Goal: Transaction & Acquisition: Download file/media

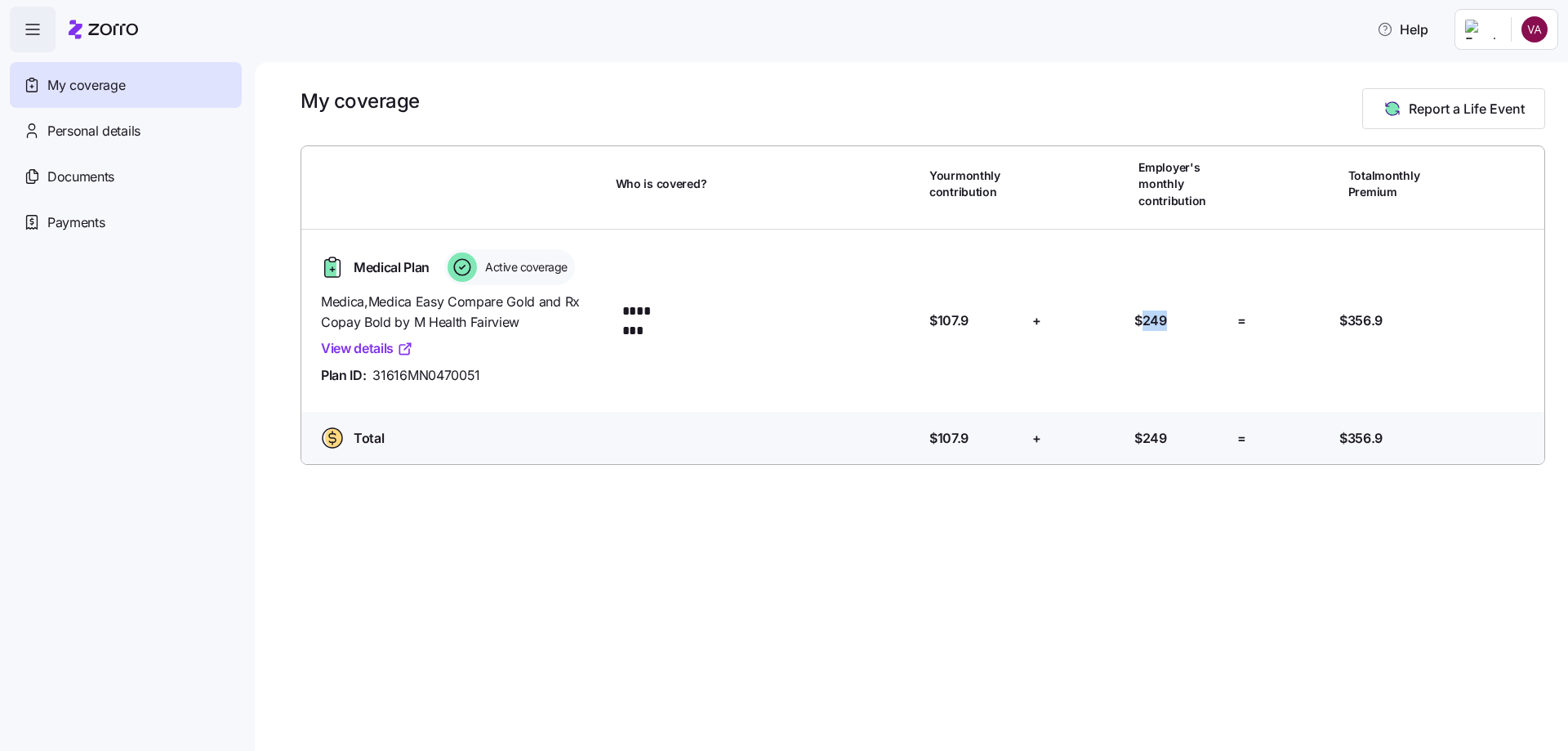
drag, startPoint x: 1141, startPoint y: 319, endPoint x: 1182, endPoint y: 319, distance: 41.0
click at [1182, 319] on div "Employer's contribution: $249" at bounding box center [1180, 320] width 90 height 21
click at [1144, 319] on span "$249" at bounding box center [1151, 320] width 32 height 21
click at [141, 135] on div "Personal details" at bounding box center [125, 131] width 232 height 46
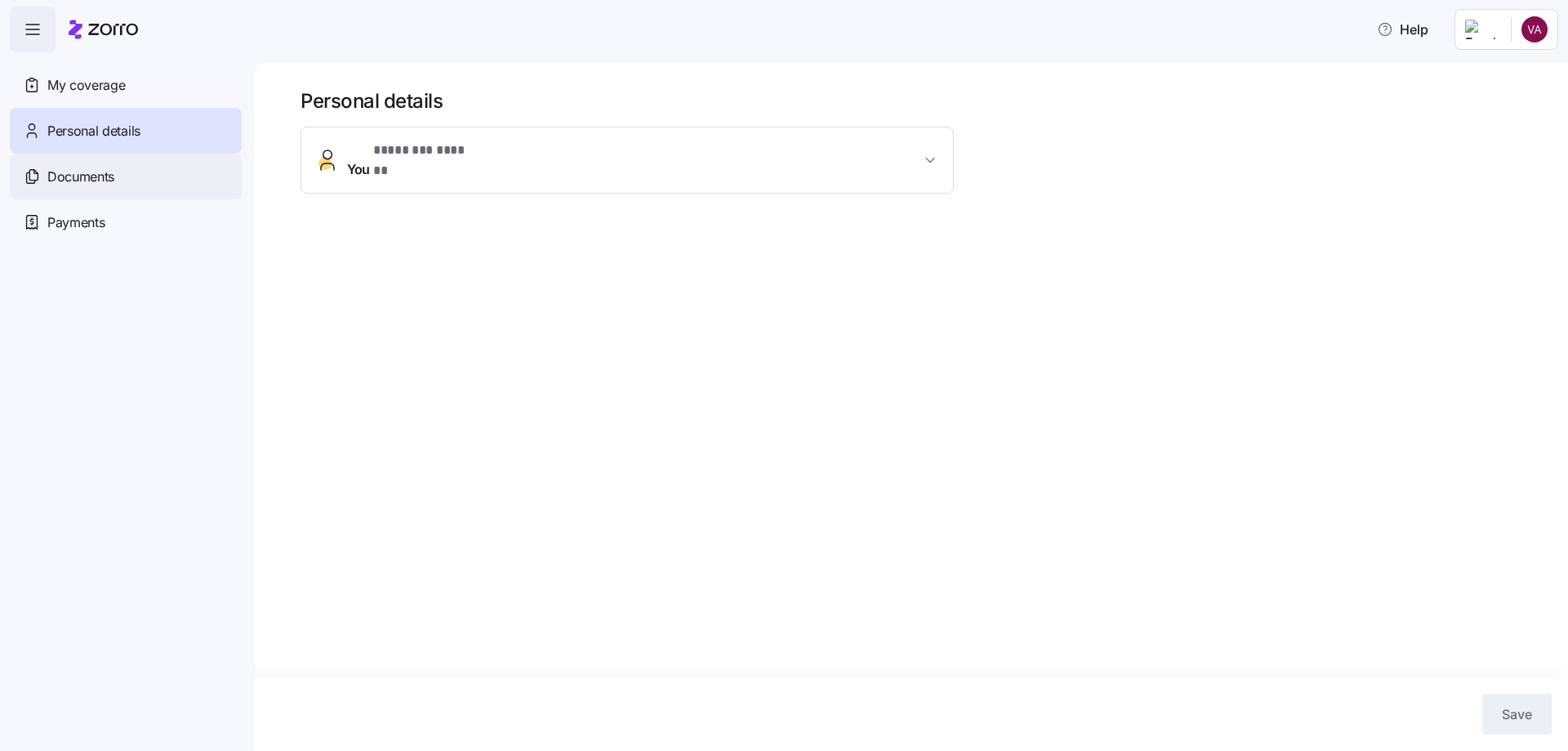
click at [102, 179] on span "Documents" at bounding box center [81, 177] width 67 height 21
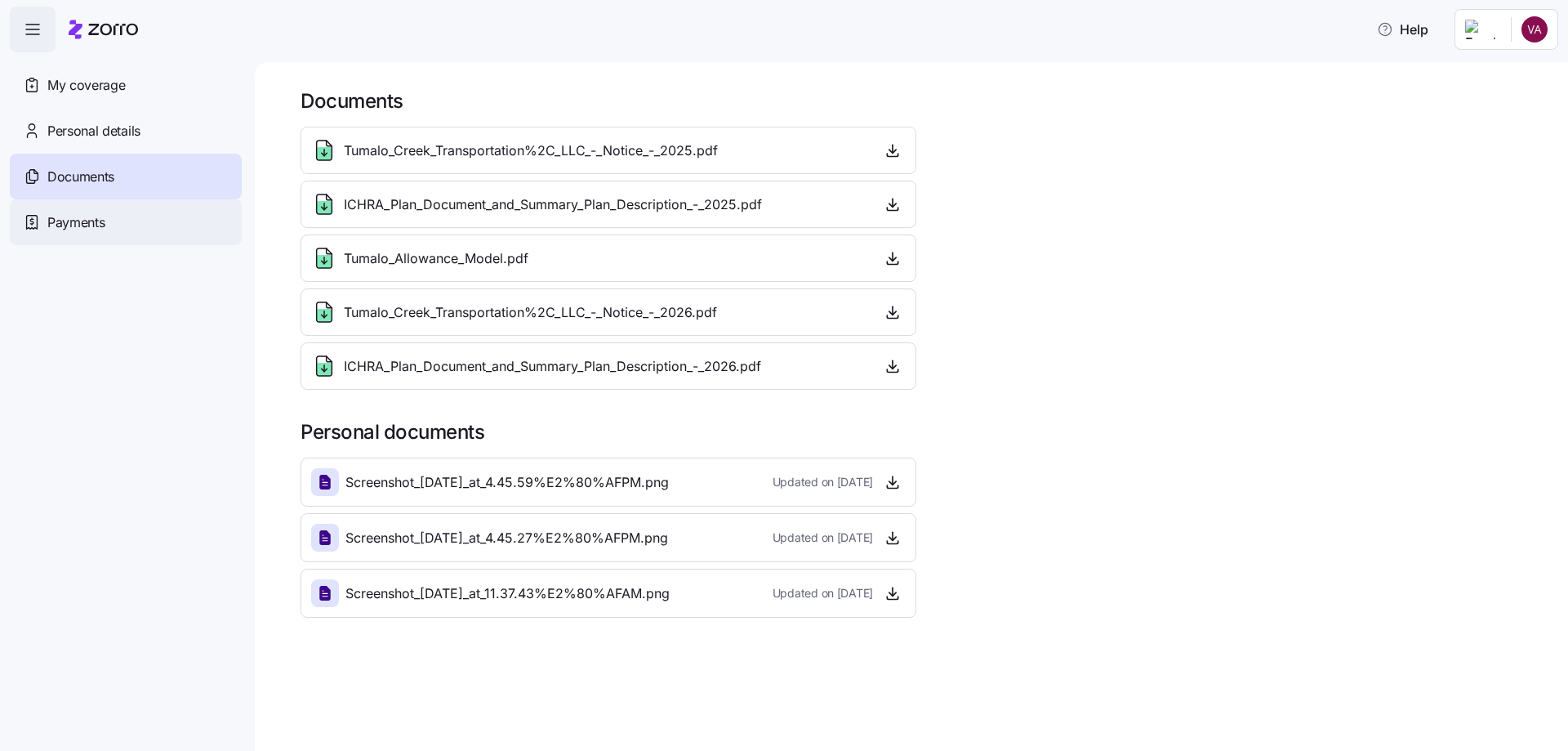
click at [72, 227] on span "Payments" at bounding box center [76, 223] width 57 height 21
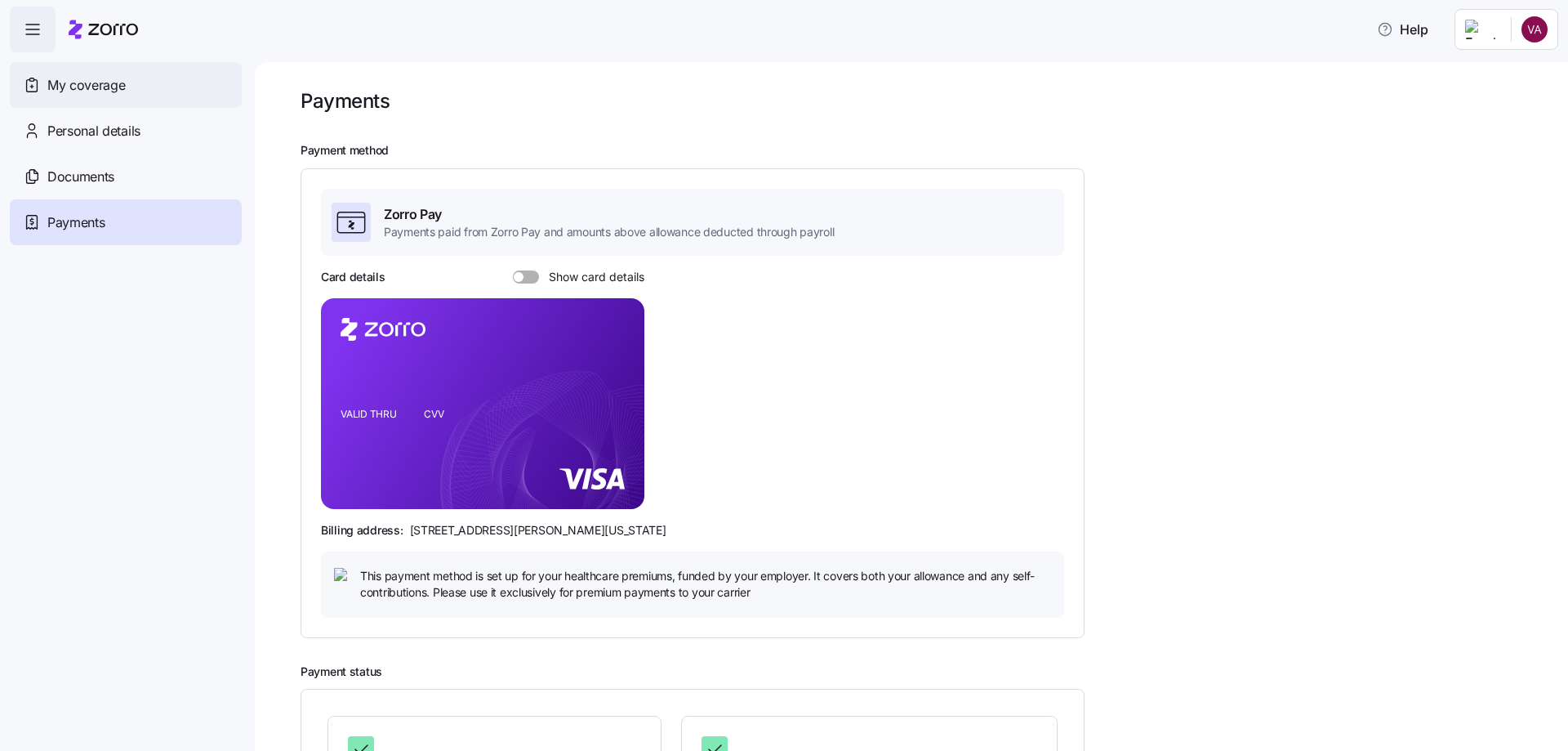
click at [72, 92] on span "My coverage" at bounding box center [87, 85] width 77 height 21
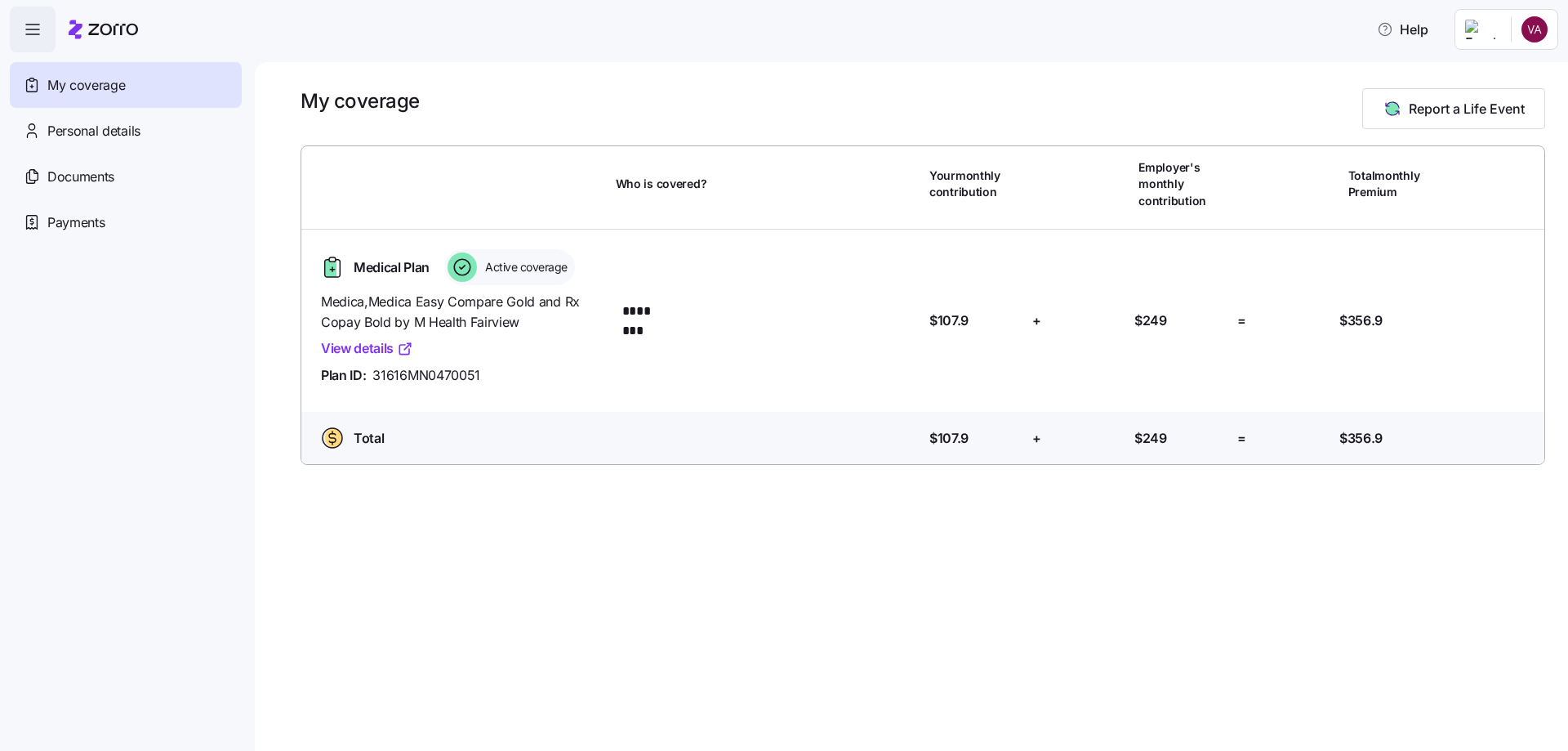
click at [17, 17] on span "button" at bounding box center [32, 29] width 44 height 44
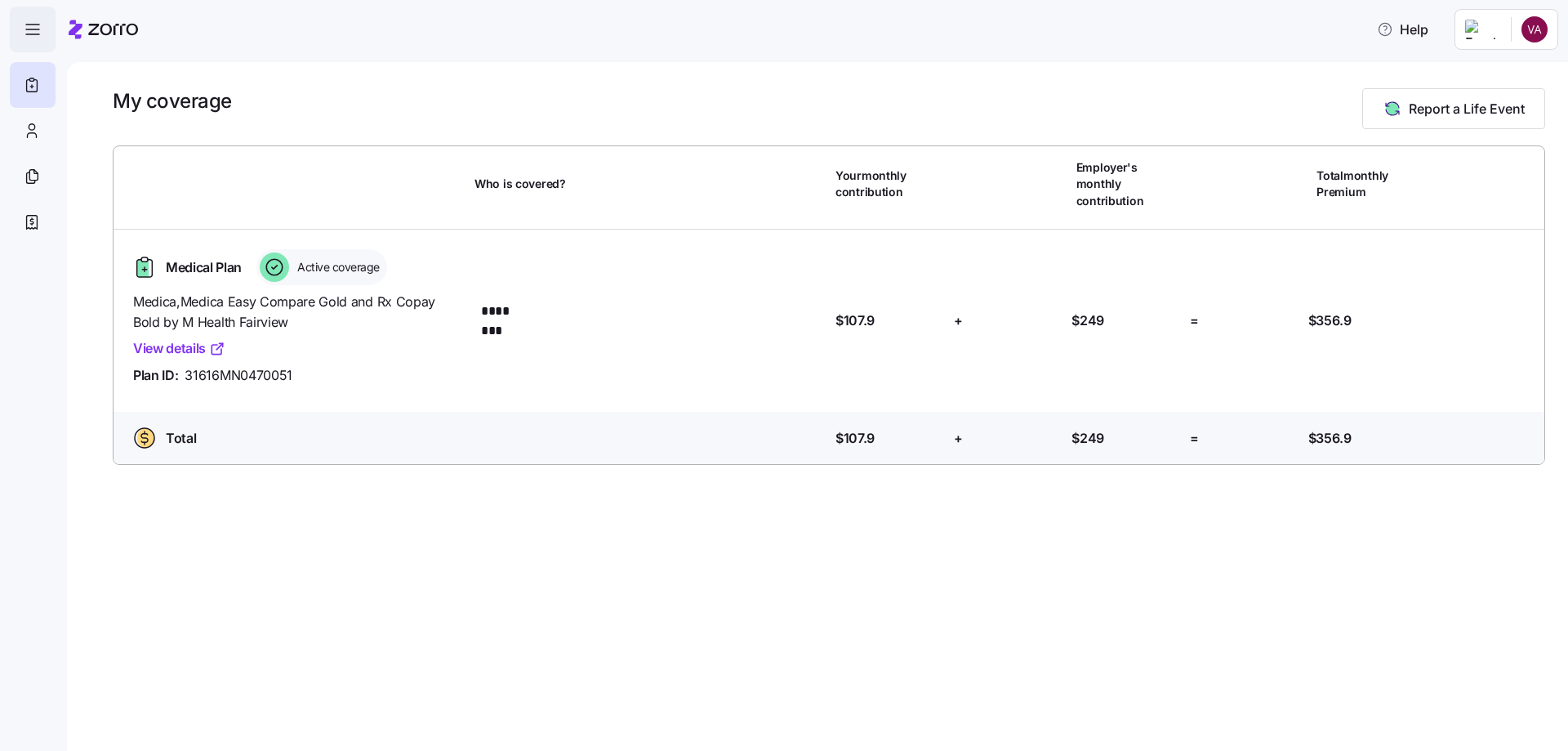
click at [23, 31] on icon "button" at bounding box center [32, 30] width 20 height 20
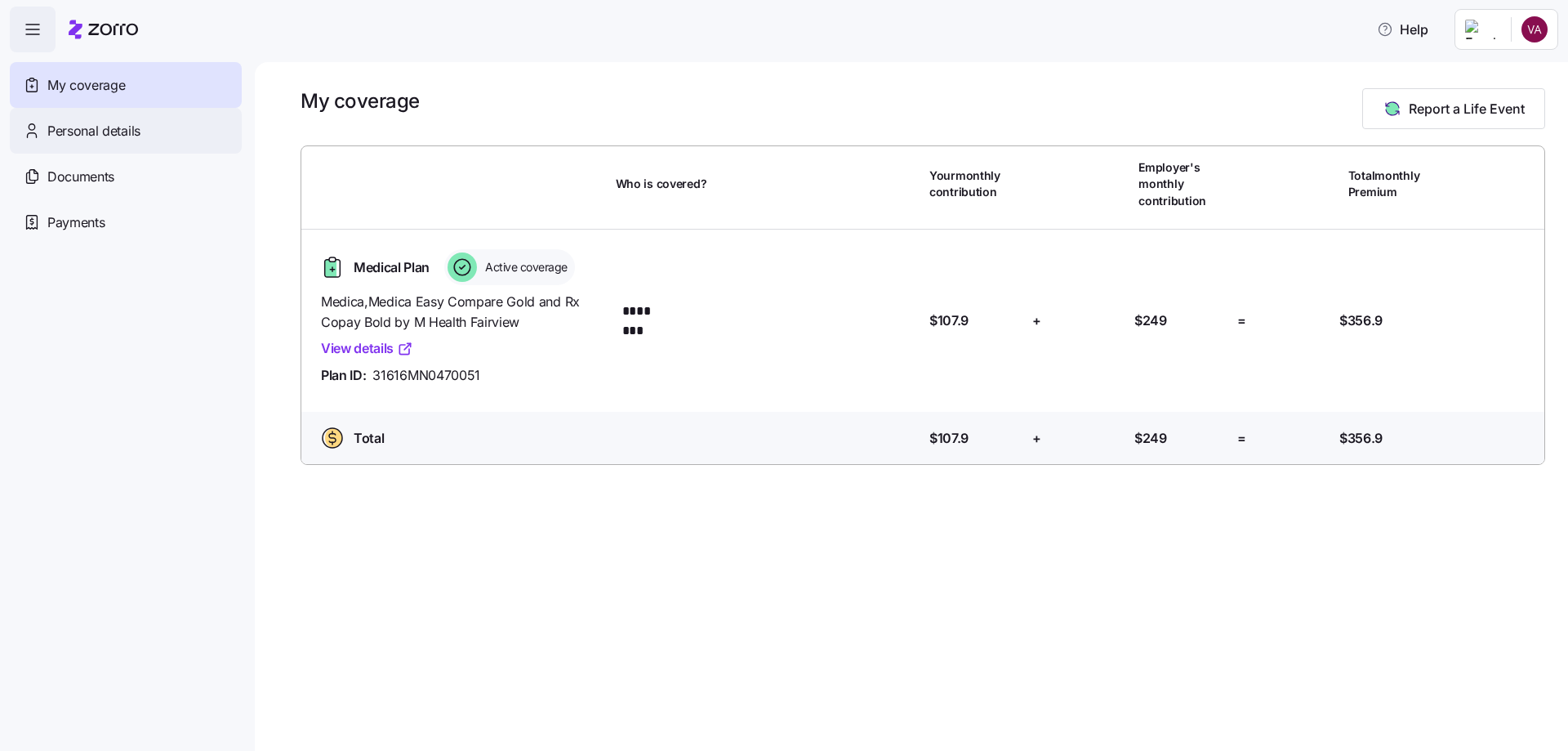
click at [145, 137] on div "Personal details" at bounding box center [125, 131] width 232 height 46
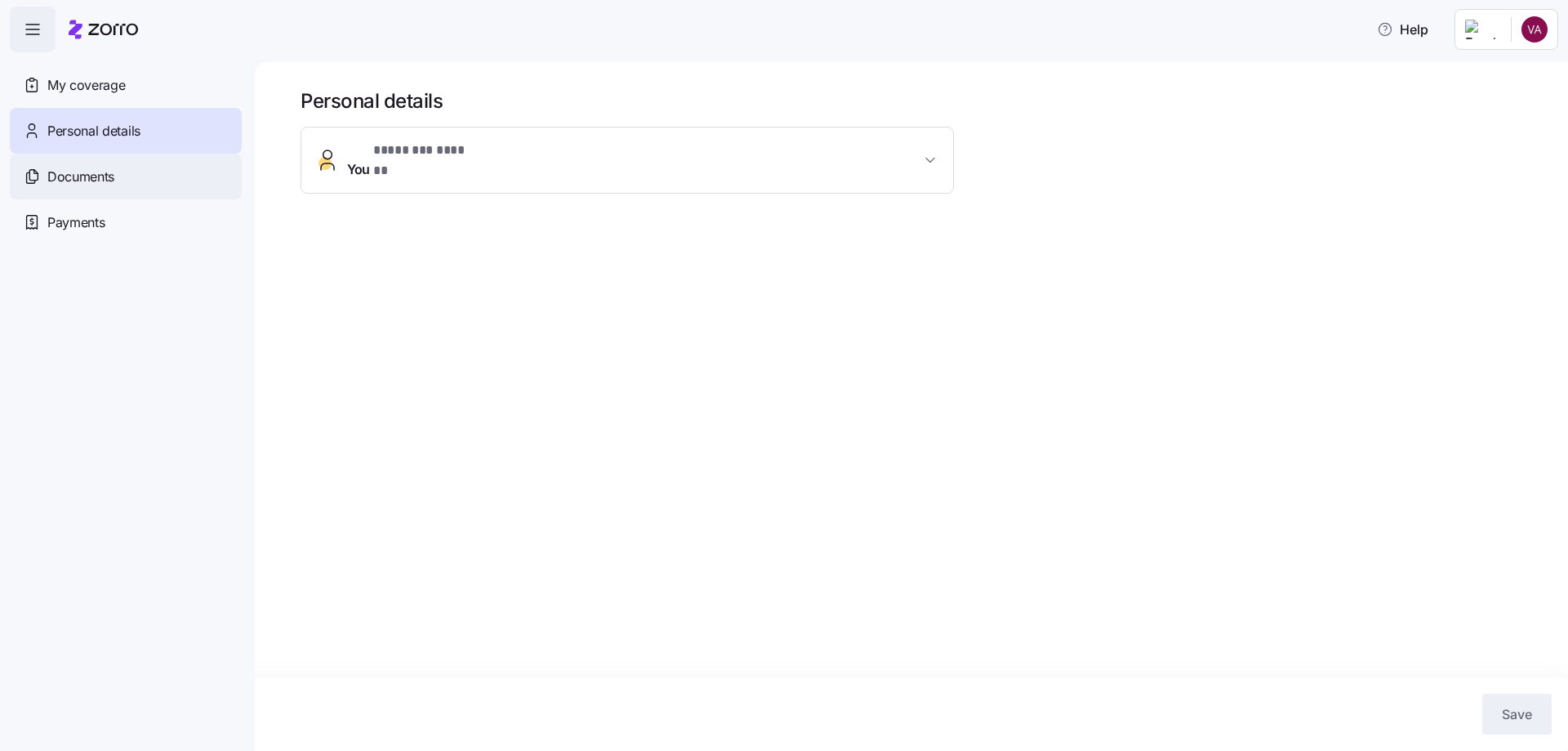
click at [109, 182] on span "Documents" at bounding box center [81, 177] width 67 height 21
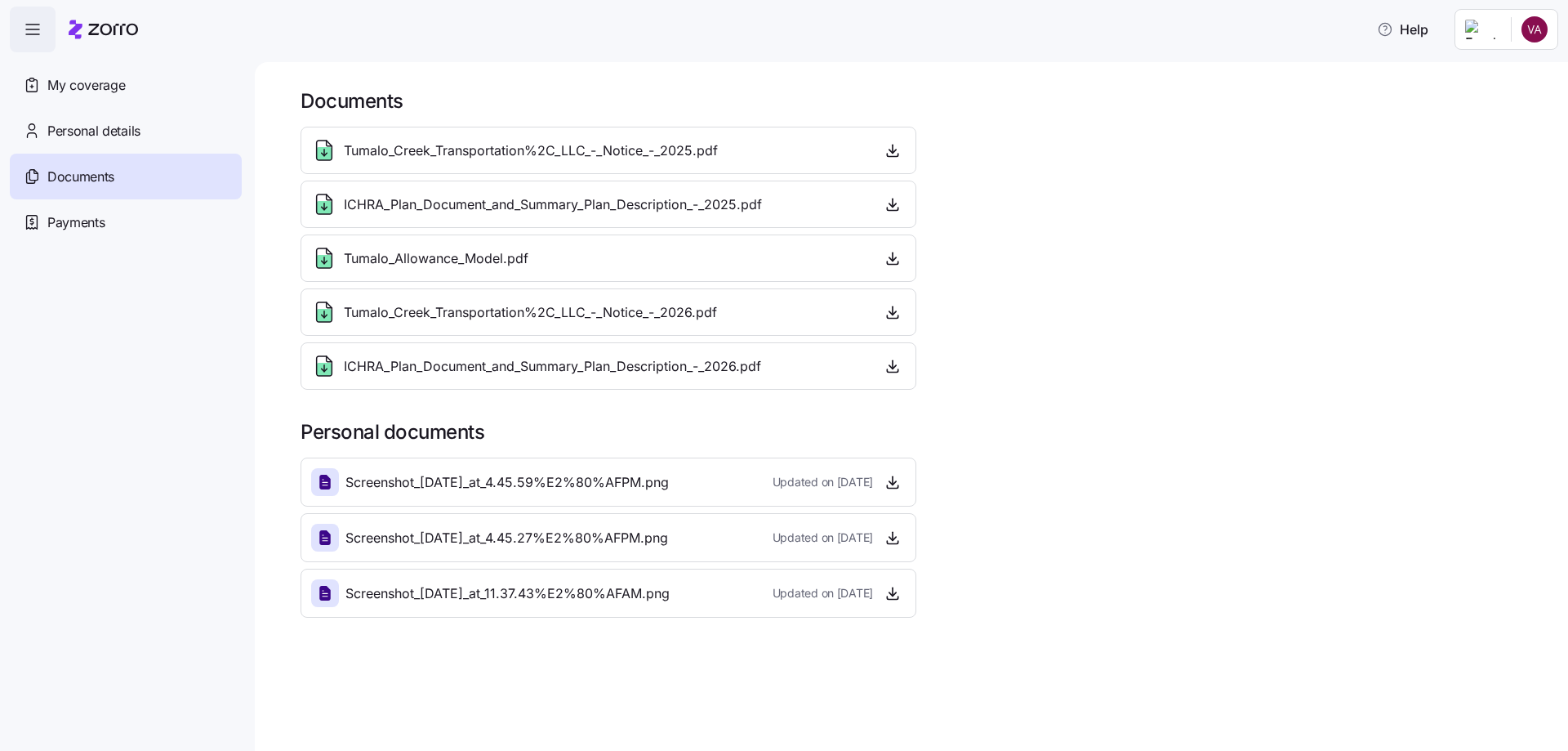
click at [97, 225] on span "Payments" at bounding box center [76, 223] width 57 height 21
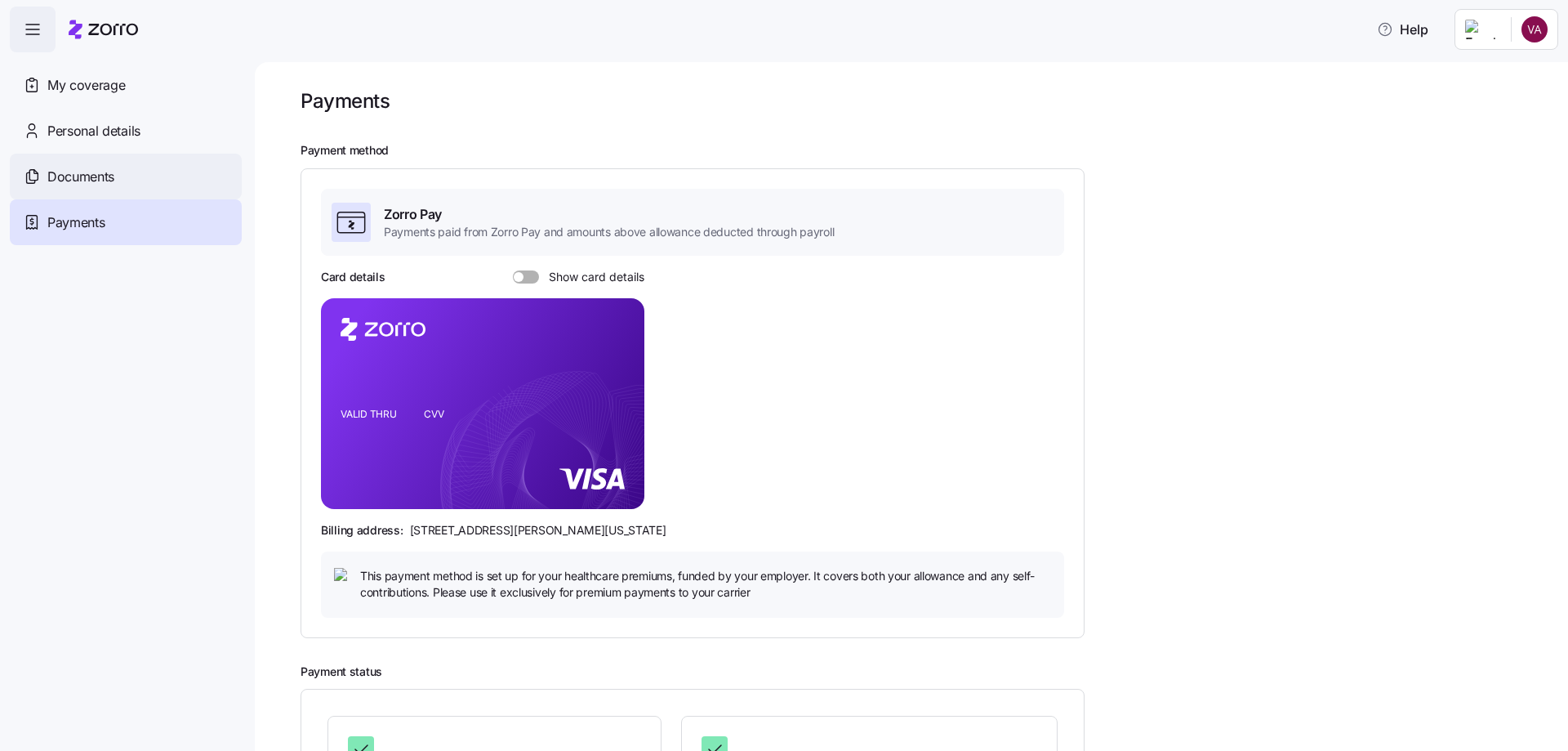
click at [99, 172] on span "Documents" at bounding box center [81, 177] width 67 height 21
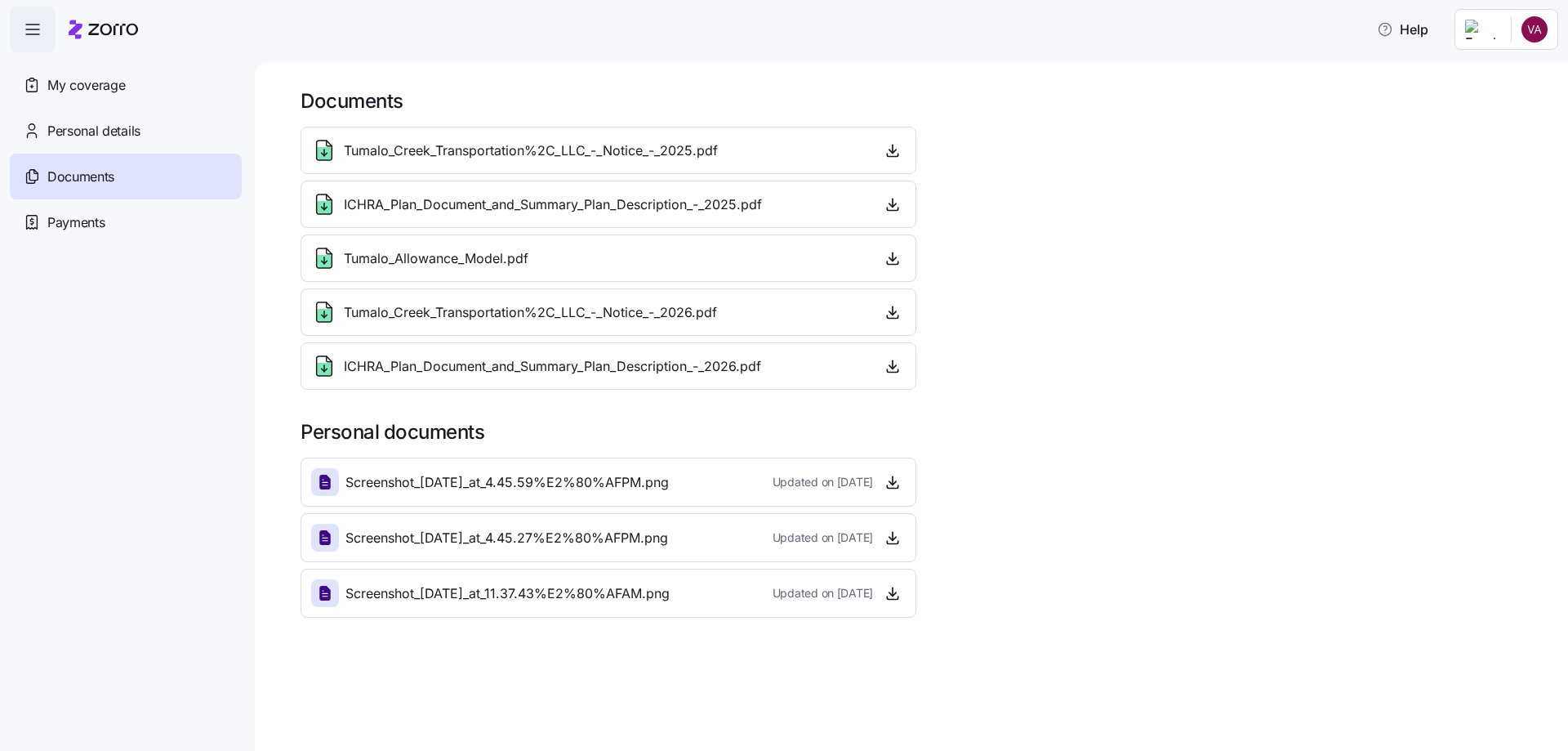
click at [109, 78] on span "My coverage" at bounding box center [87, 85] width 77 height 21
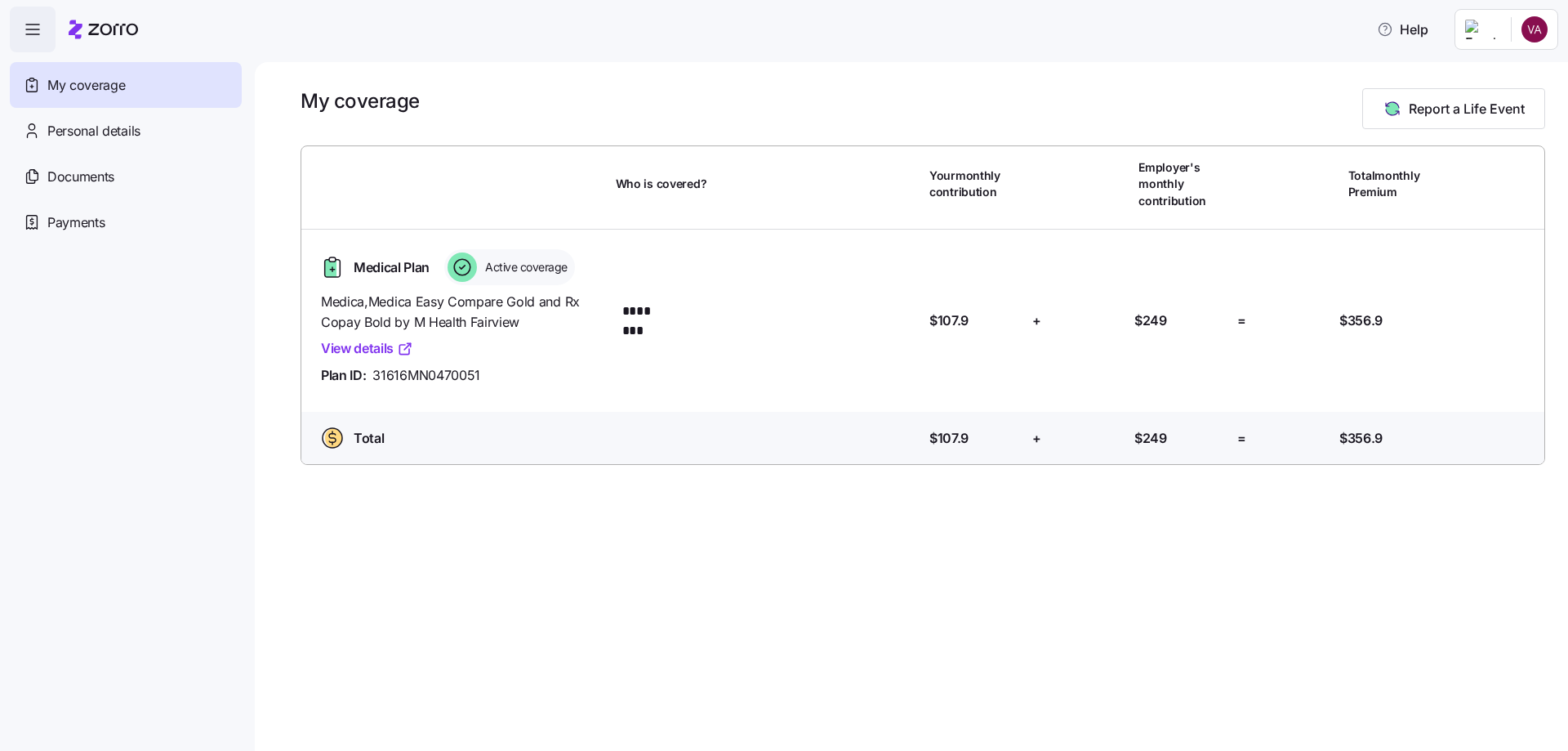
click at [1488, 29] on html "Help My coverage Personal details Documents Partners hub Payments My coverage R…" at bounding box center [784, 371] width 1568 height 741
click at [1542, 29] on html "Help My coverage Personal details Documents Partners hub Payments My coverage R…" at bounding box center [784, 371] width 1568 height 741
click at [1542, 30] on html "Help My coverage Personal details Documents Partners hub Payments My coverage R…" at bounding box center [784, 371] width 1568 height 741
click at [1514, 70] on div "My settings" at bounding box center [1502, 74] width 86 height 18
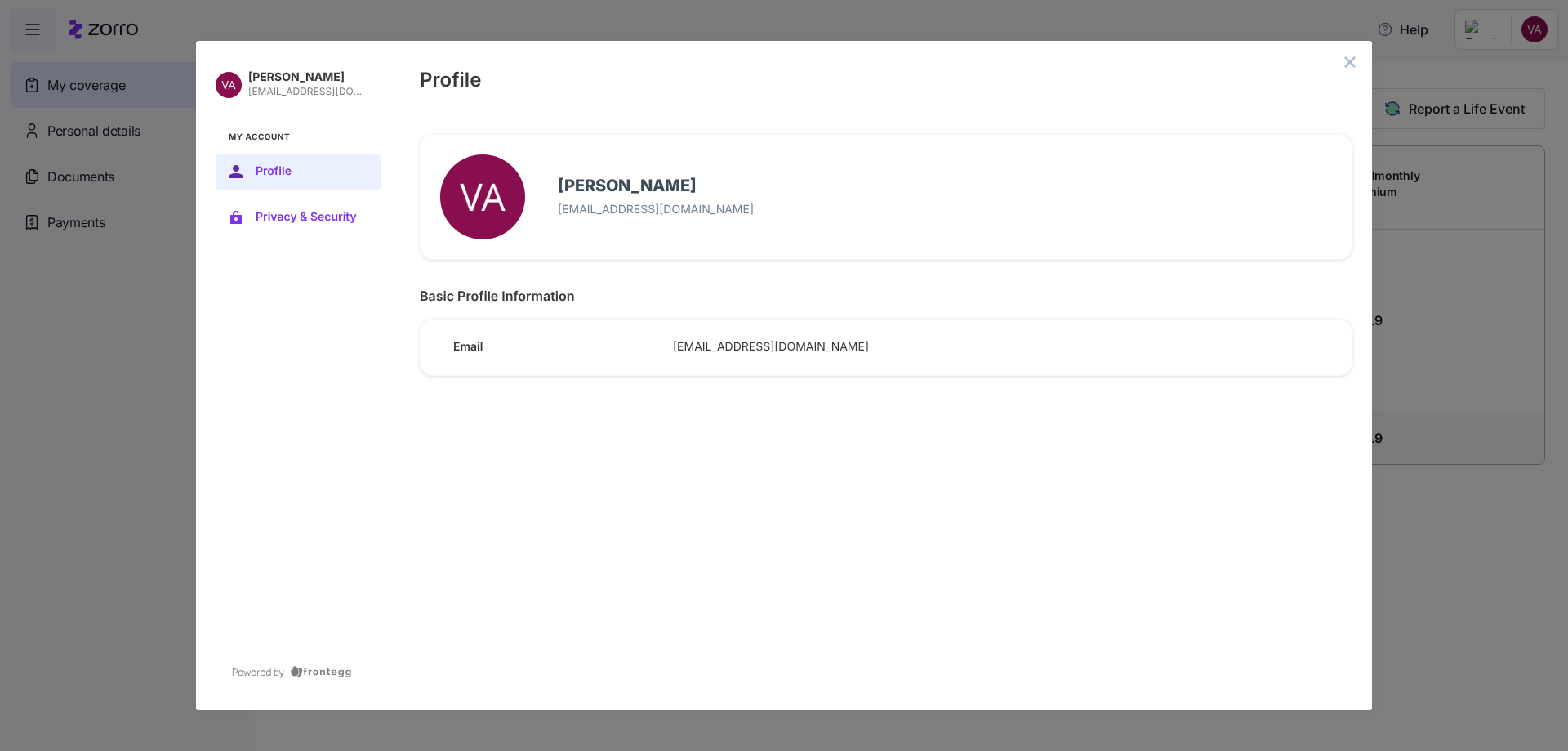
click at [322, 206] on button "Privacy & Security" at bounding box center [297, 217] width 165 height 36
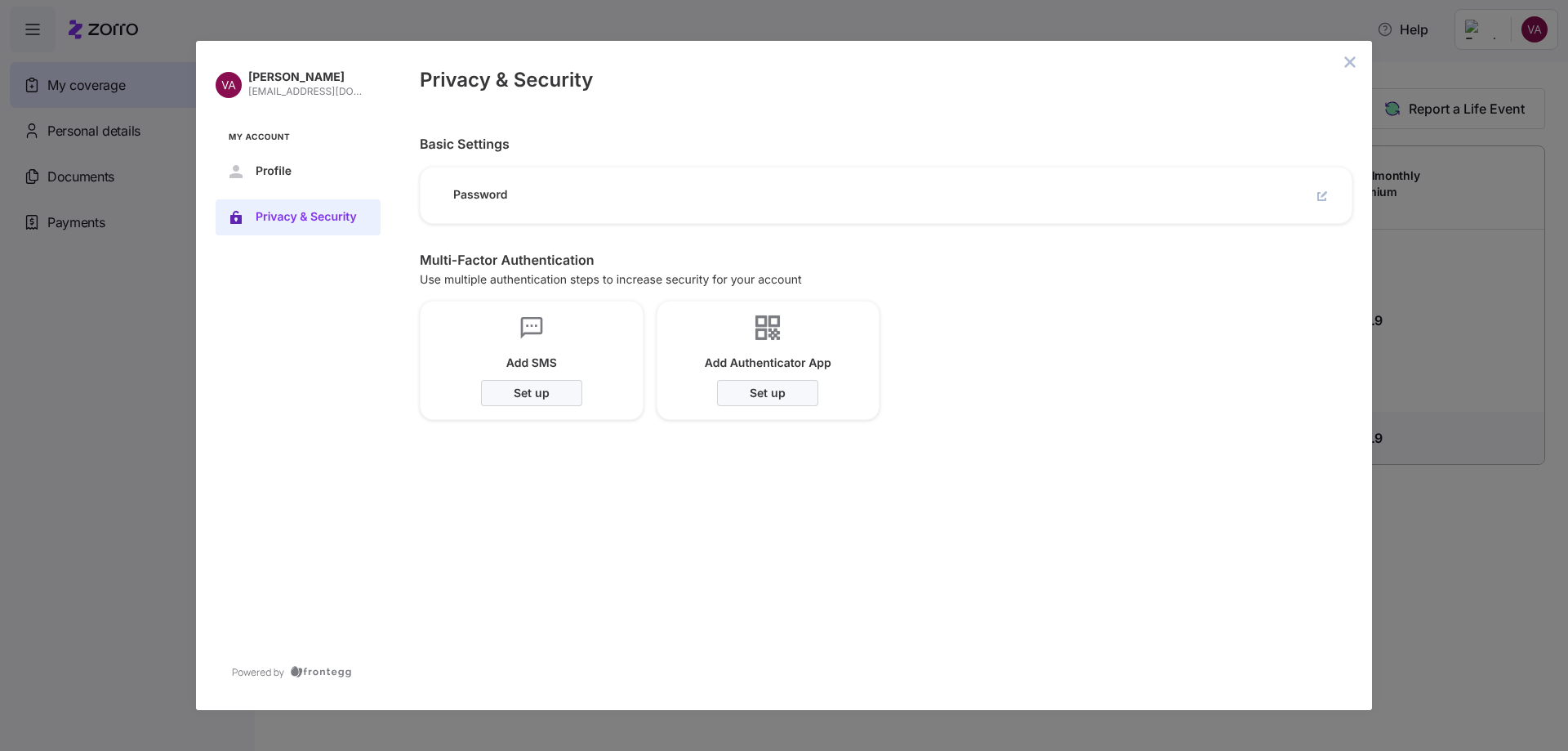
click at [1346, 69] on button "close admin-box" at bounding box center [1350, 61] width 23 height 23
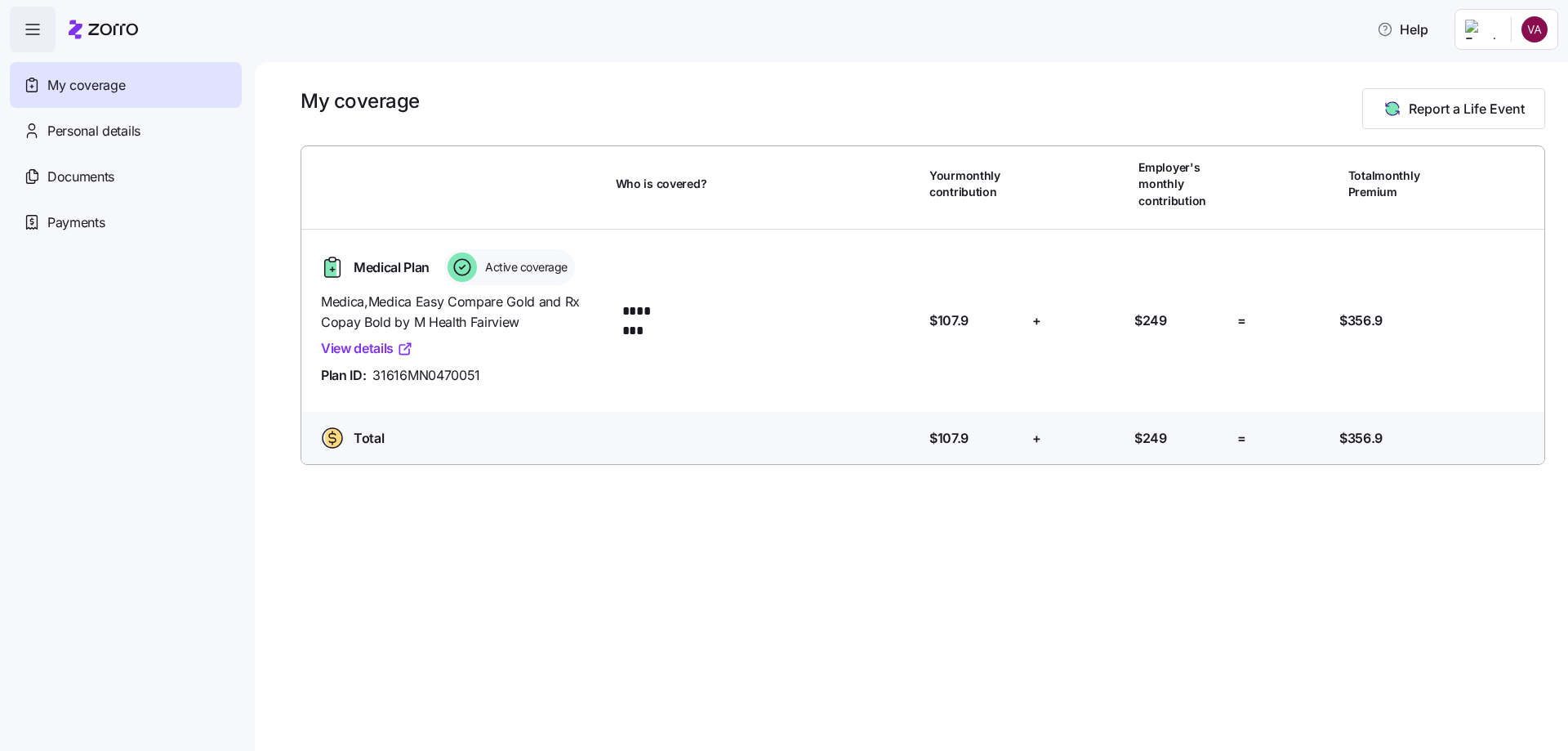
click at [32, 32] on icon "button" at bounding box center [32, 30] width 20 height 20
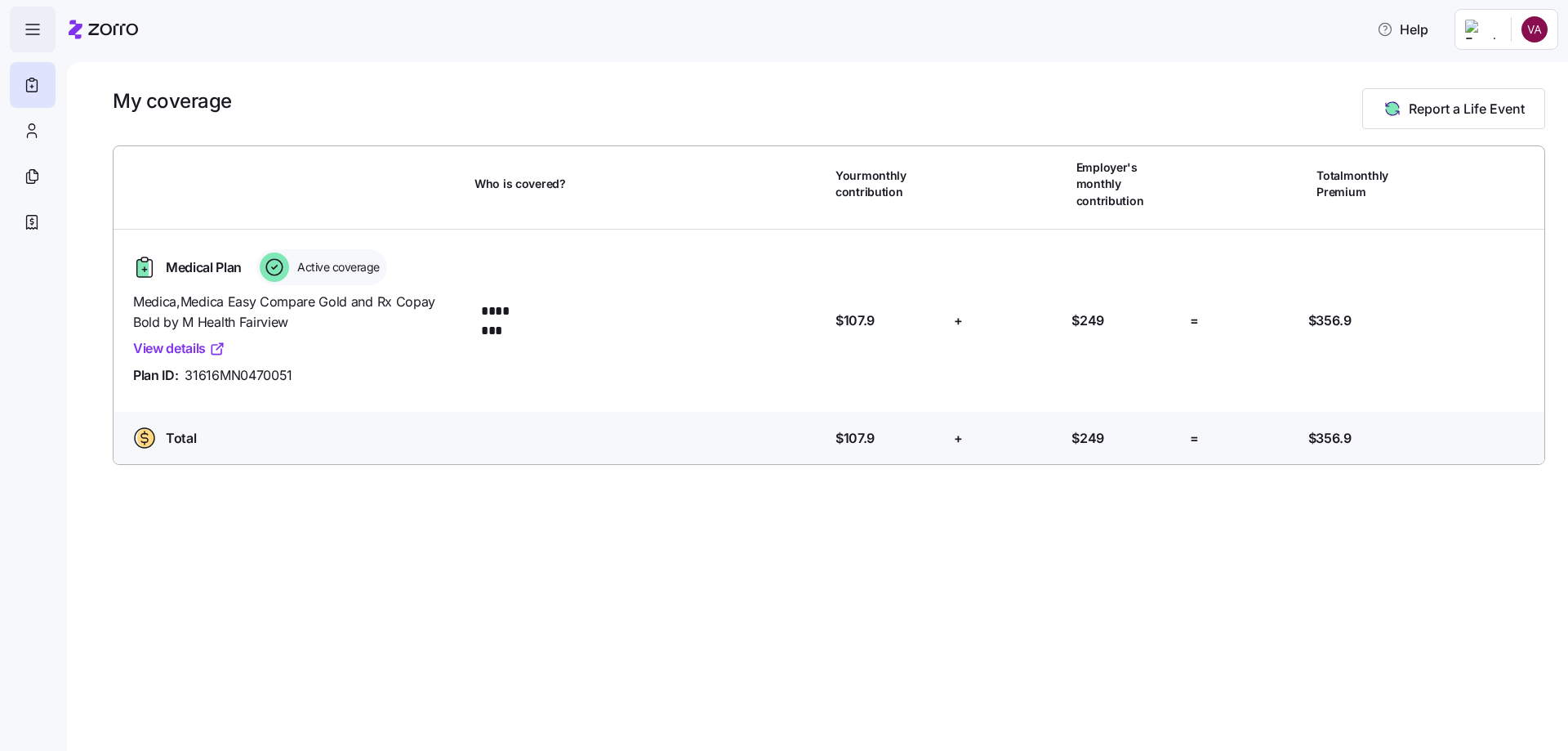
click at [32, 32] on icon "button" at bounding box center [32, 30] width 20 height 20
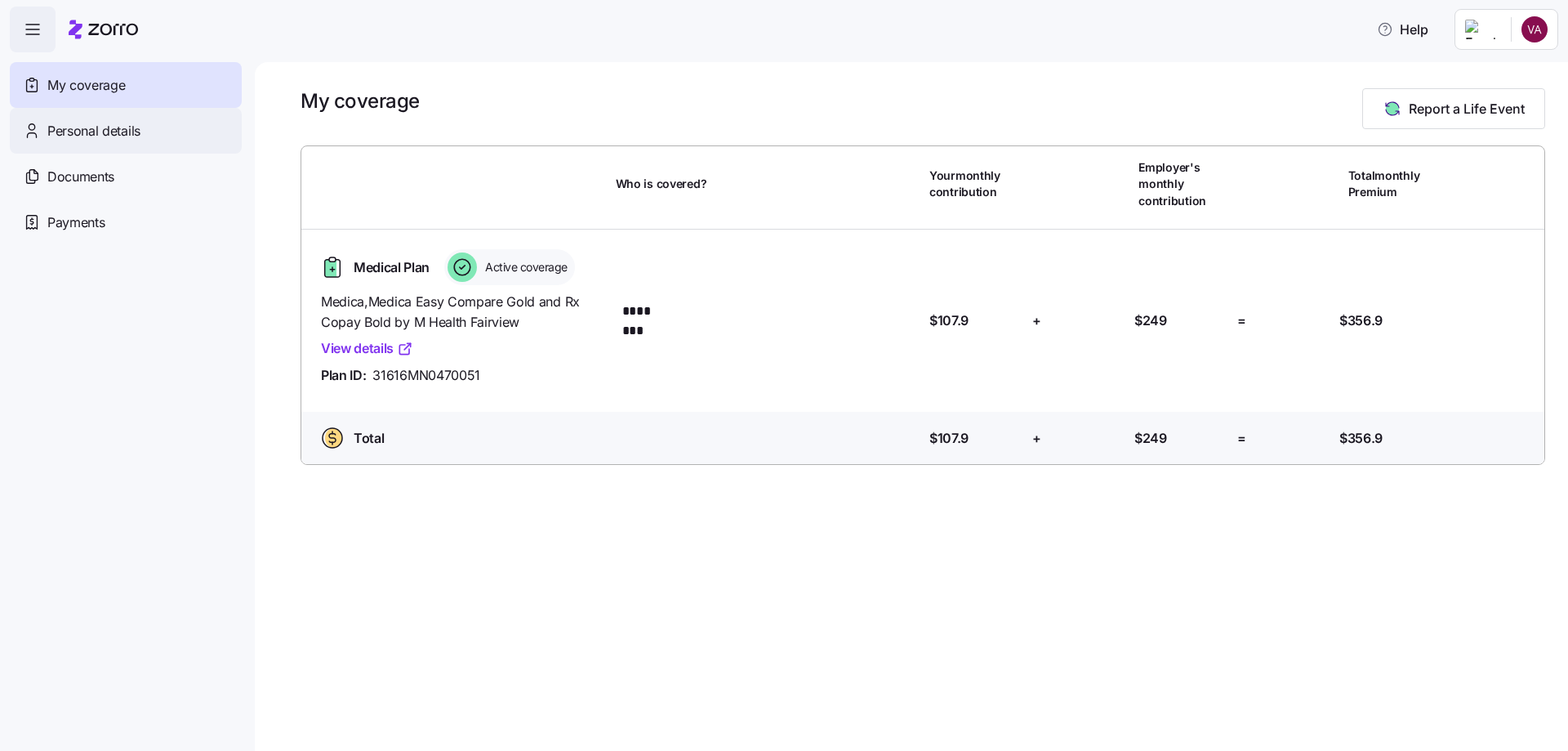
click at [151, 147] on div "Personal details" at bounding box center [125, 131] width 232 height 46
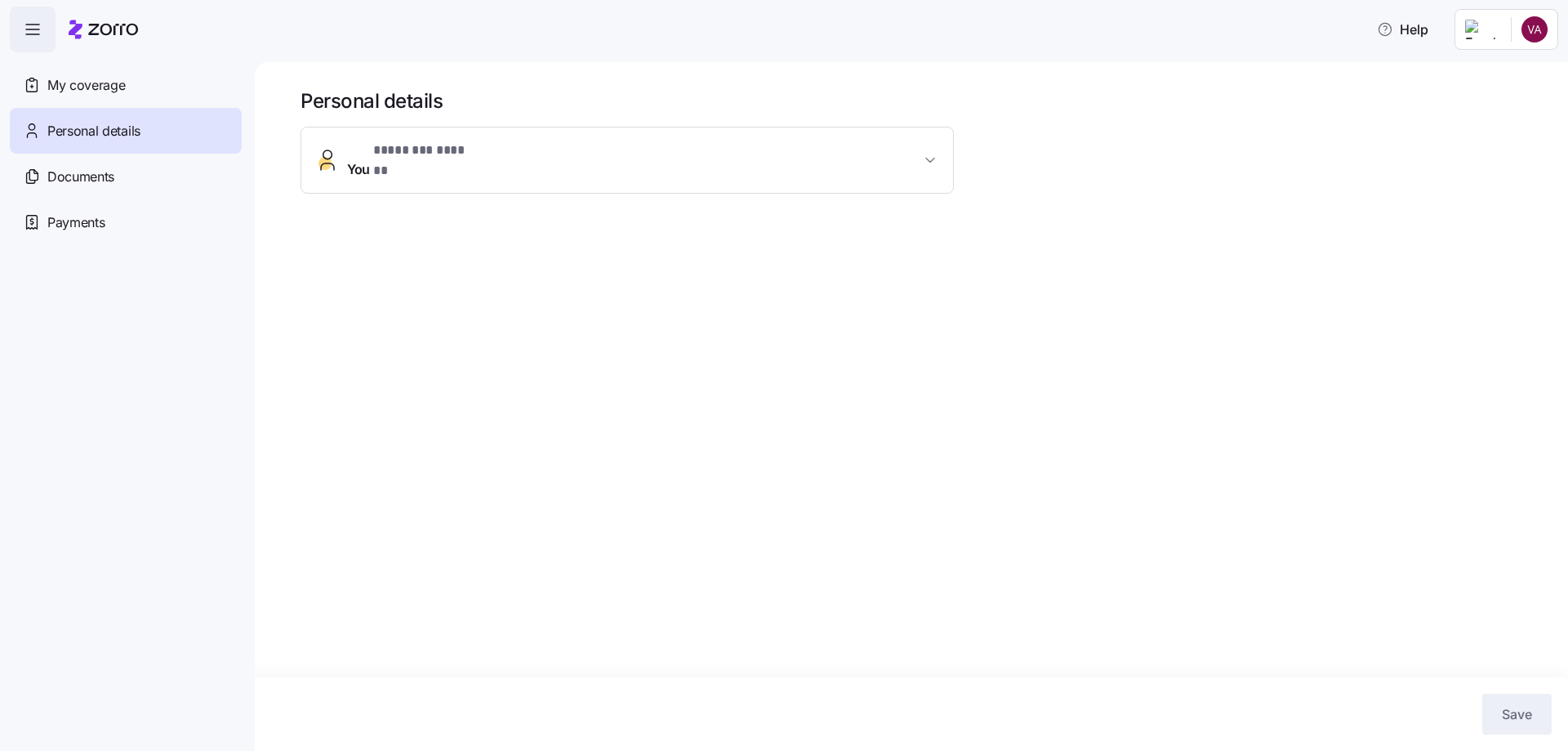
click at [101, 178] on span "Documents" at bounding box center [81, 177] width 67 height 21
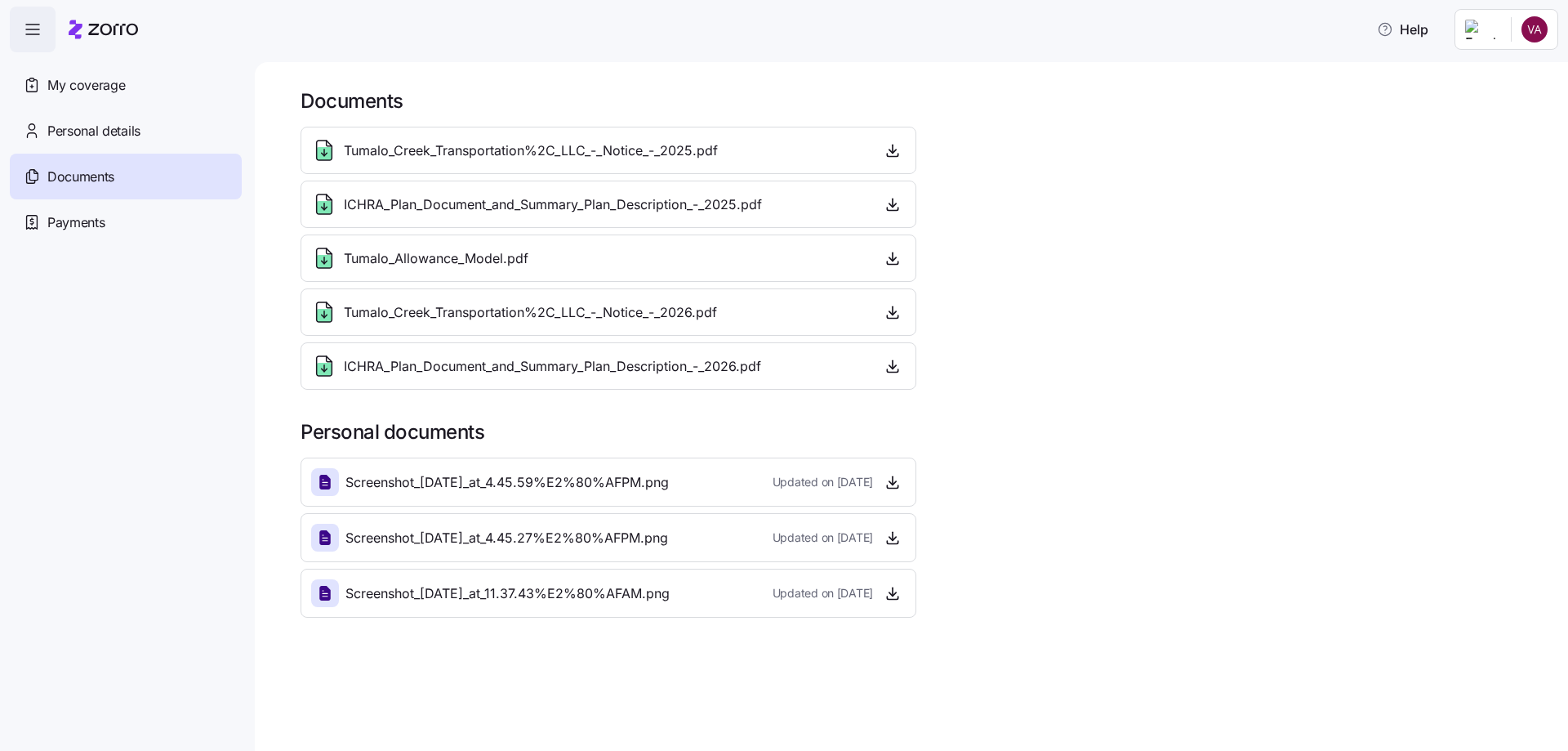
click at [746, 317] on div "Tumalo_Creek_Transportation%2C_LLC_-_Notice_-_2026.pdf" at bounding box center [608, 312] width 595 height 26
click at [807, 310] on div "Tumalo_Creek_Transportation%2C_LLC_-_Notice_-_2026.pdf" at bounding box center [608, 312] width 595 height 26
click at [897, 312] on icon "button" at bounding box center [893, 312] width 16 height 16
click at [885, 308] on icon "button" at bounding box center [893, 312] width 16 height 16
click at [895, 377] on span "button" at bounding box center [892, 365] width 24 height 24
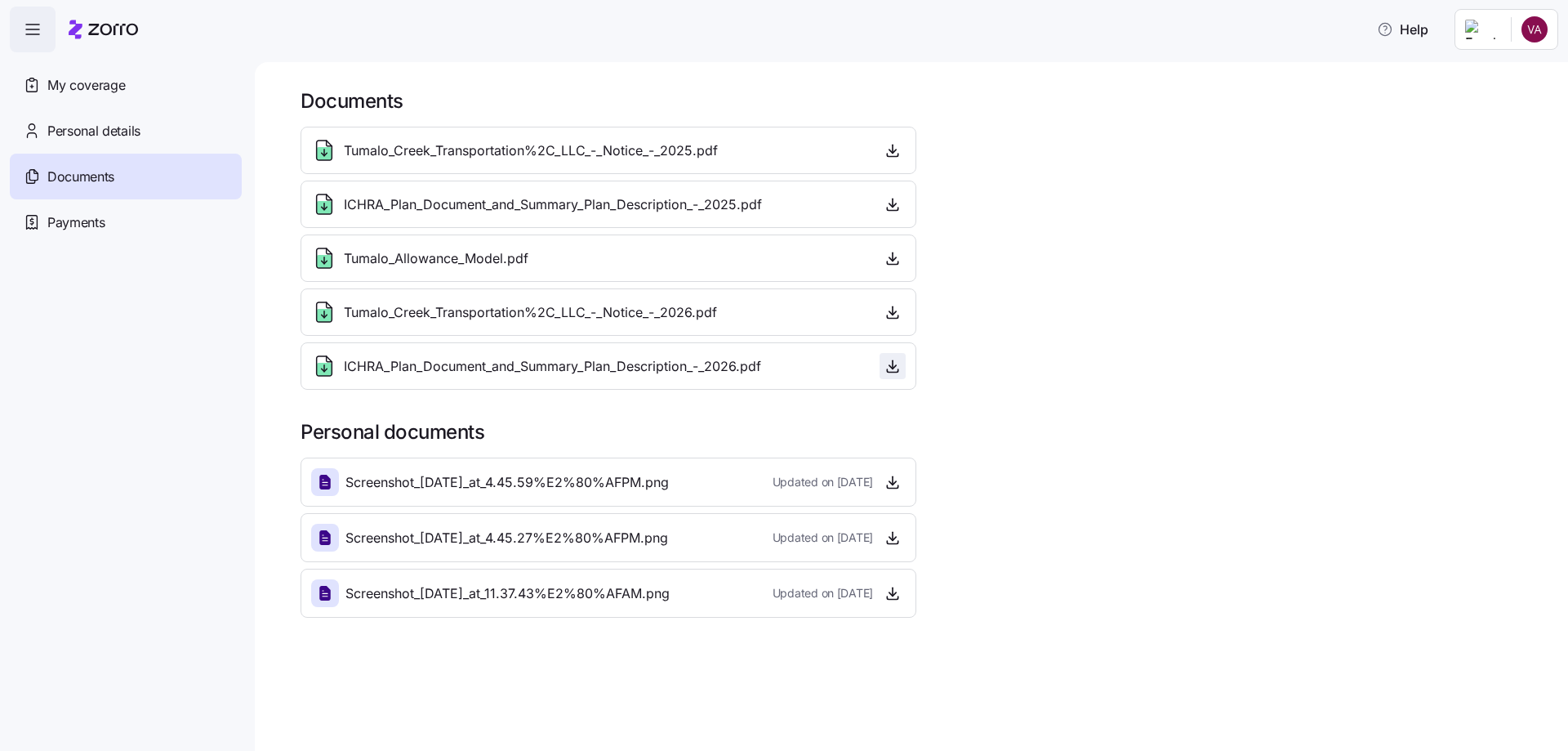
click at [897, 361] on icon "button" at bounding box center [893, 366] width 16 height 16
click at [1542, 31] on html "Help My coverage Personal details Documents Partners hub Payments Documents Tum…" at bounding box center [784, 371] width 1568 height 741
click at [1496, 99] on div "Log out" at bounding box center [1491, 100] width 64 height 18
